Goal: Find specific page/section: Find specific page/section

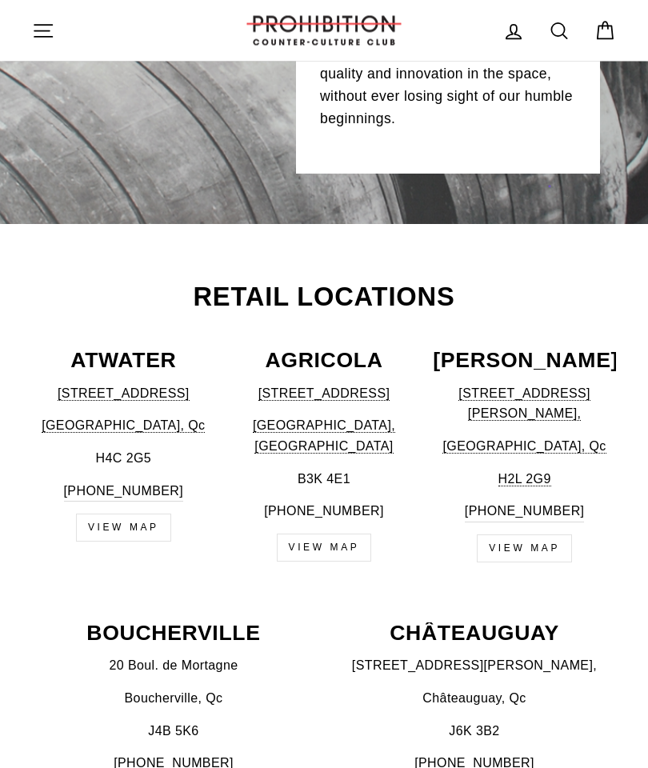
scroll to position [425, 0]
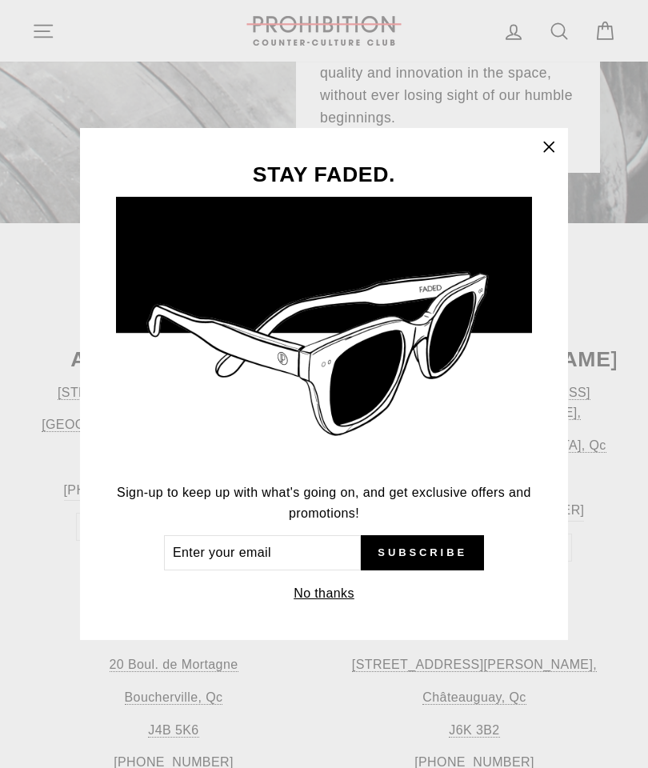
click at [548, 151] on icon "button" at bounding box center [549, 147] width 10 height 10
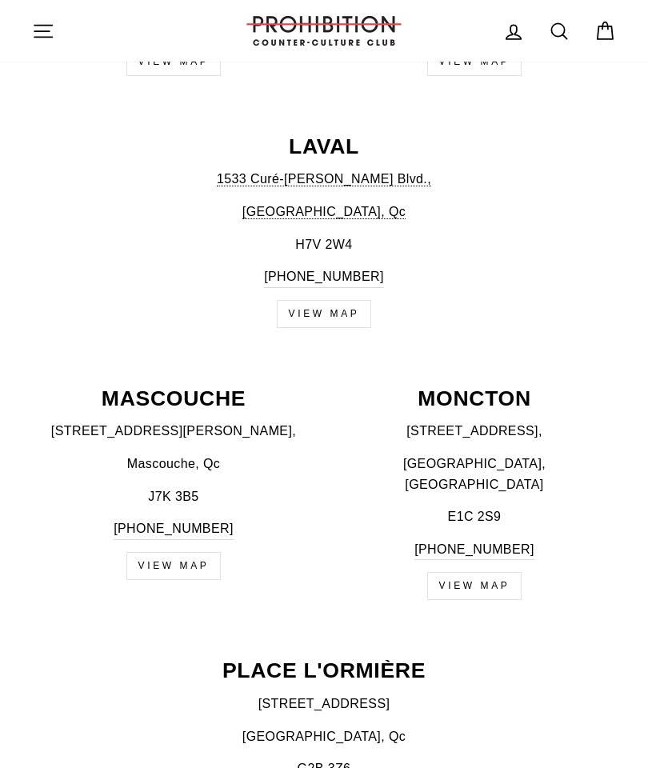
scroll to position [1178, 0]
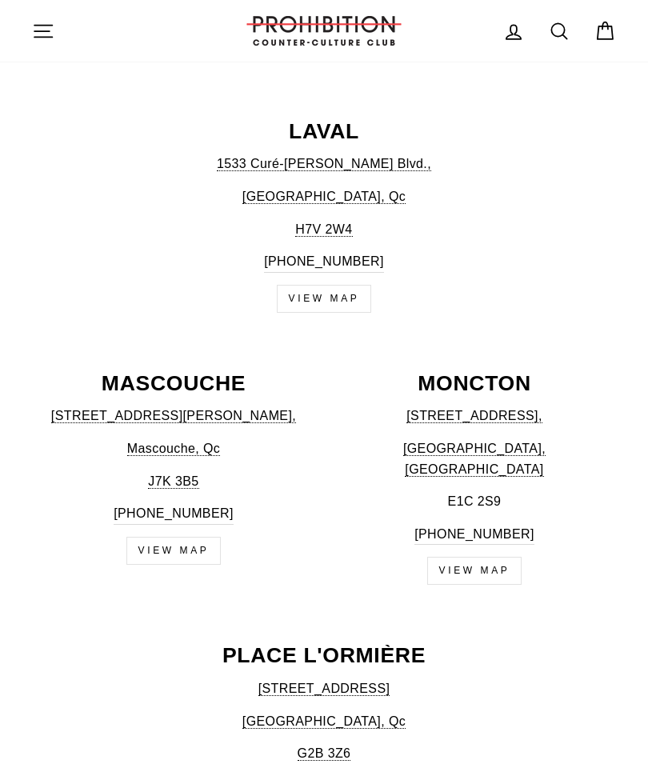
click at [472, 373] on p "MONCTON" at bounding box center [474, 384] width 283 height 22
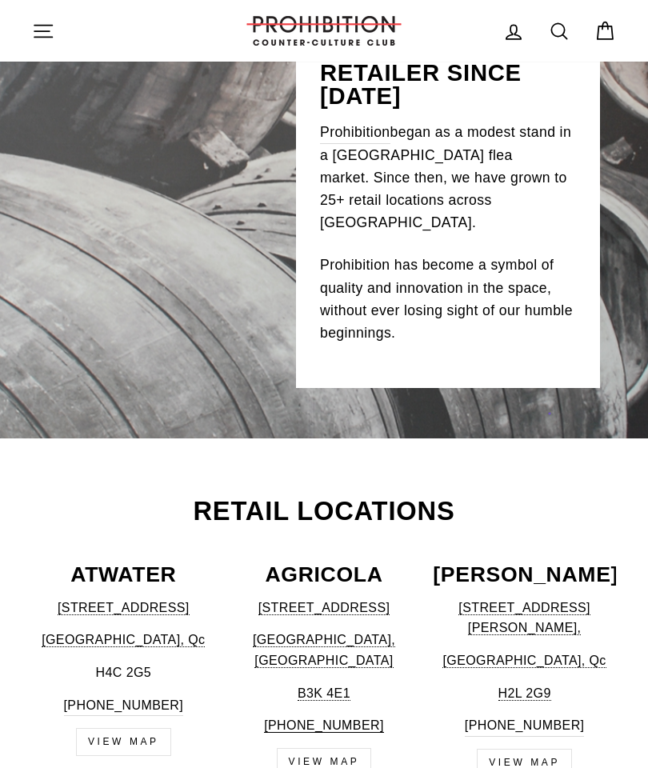
scroll to position [0, 0]
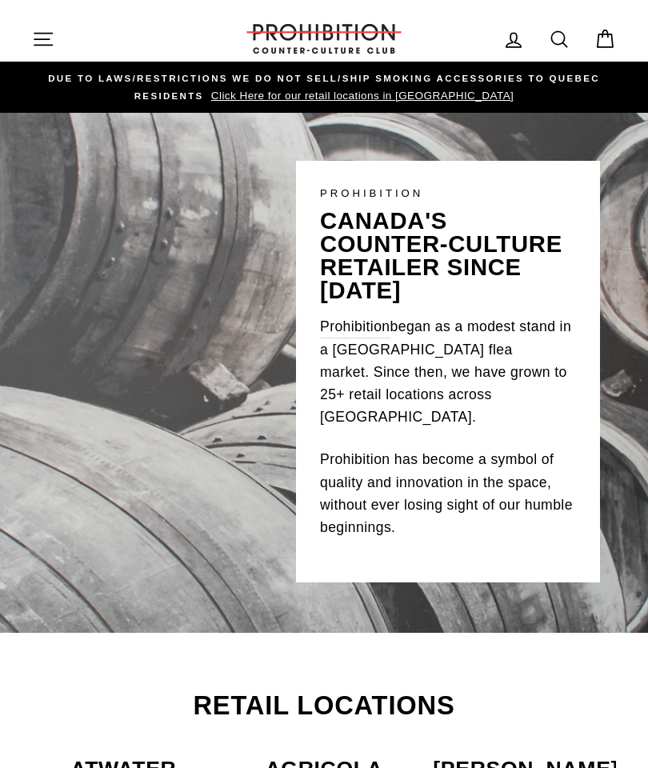
click at [54, 40] on button "Site navigation" at bounding box center [43, 39] width 42 height 34
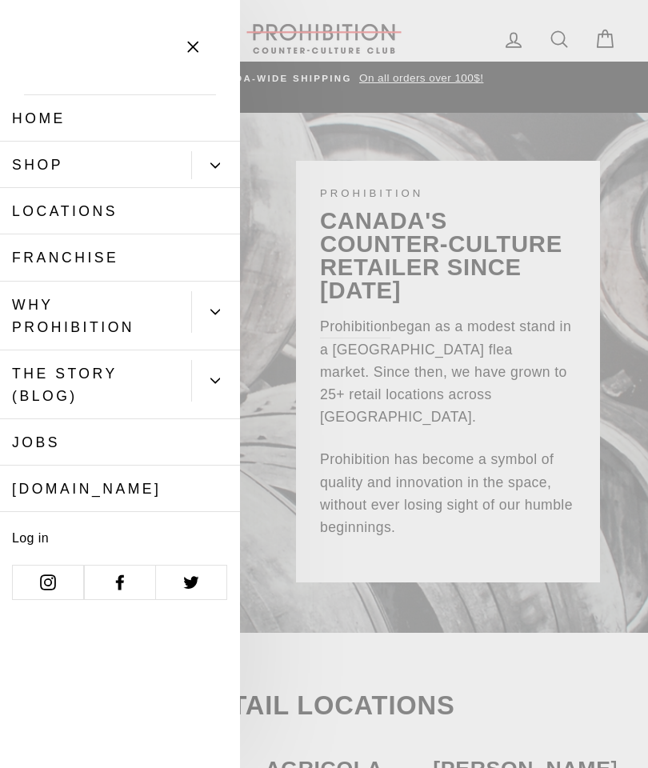
click at [218, 166] on icon "Primary" at bounding box center [215, 166] width 10 height 10
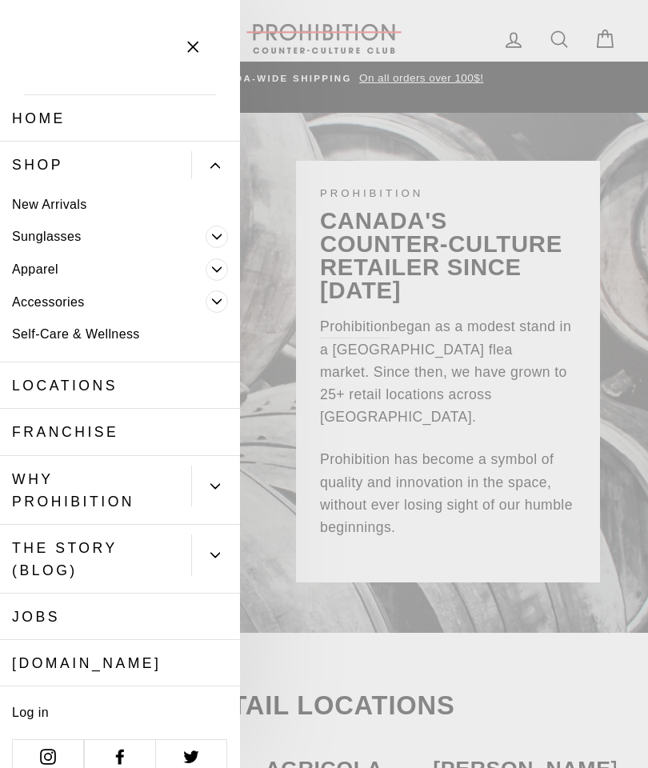
click at [222, 169] on button "Primary" at bounding box center [215, 165] width 49 height 28
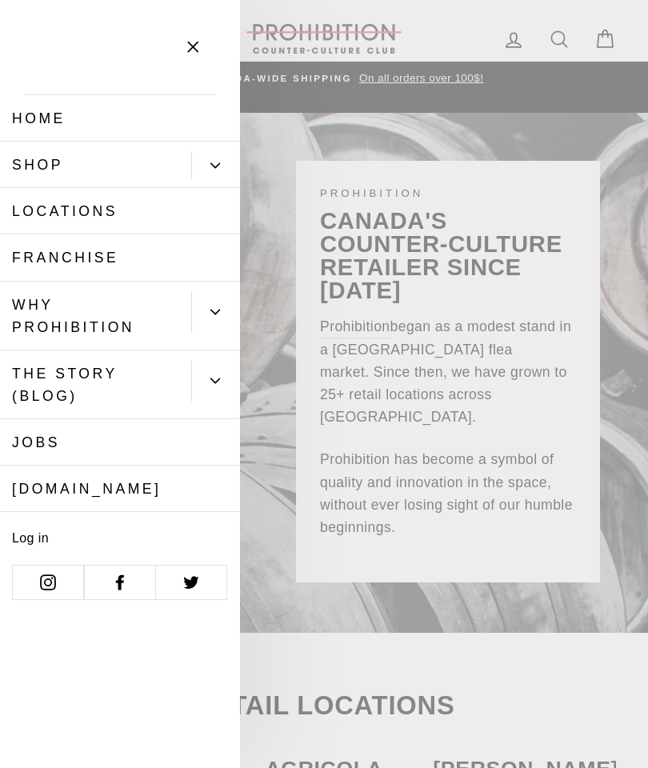
click at [106, 214] on link "Locations" at bounding box center [120, 211] width 240 height 46
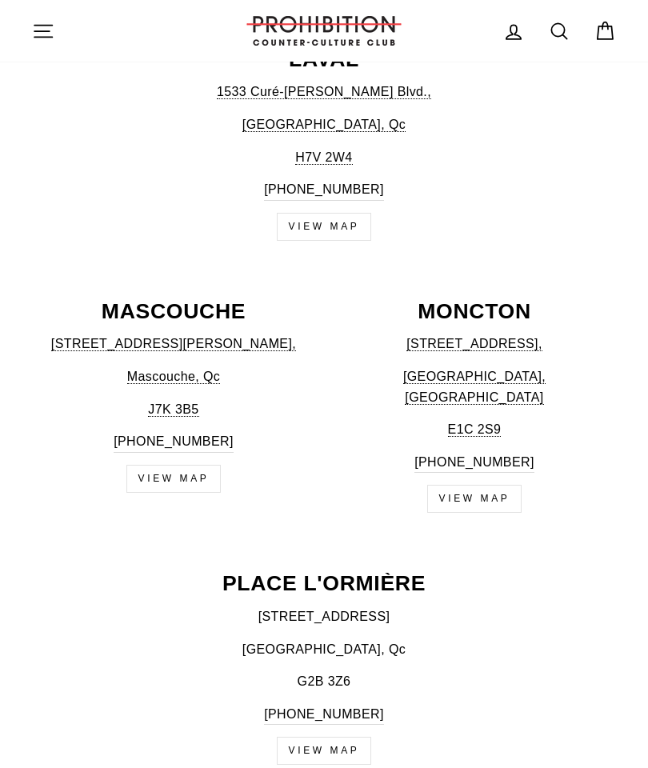
scroll to position [1249, 0]
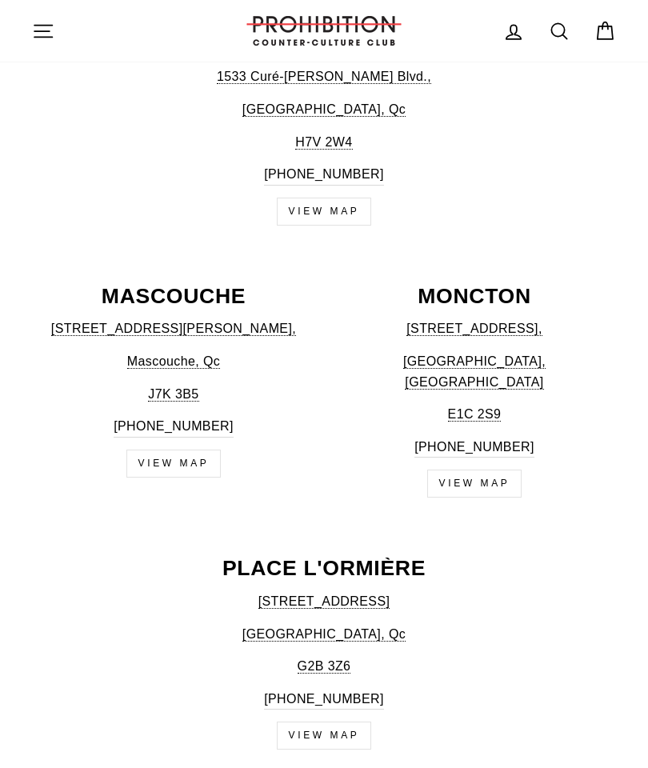
click at [473, 286] on p "MONCTON" at bounding box center [474, 297] width 283 height 22
click at [489, 318] on p "[STREET_ADDRESS]," at bounding box center [474, 328] width 283 height 21
click at [484, 469] on link "view map" at bounding box center [474, 483] width 95 height 28
